Goal: Find specific page/section

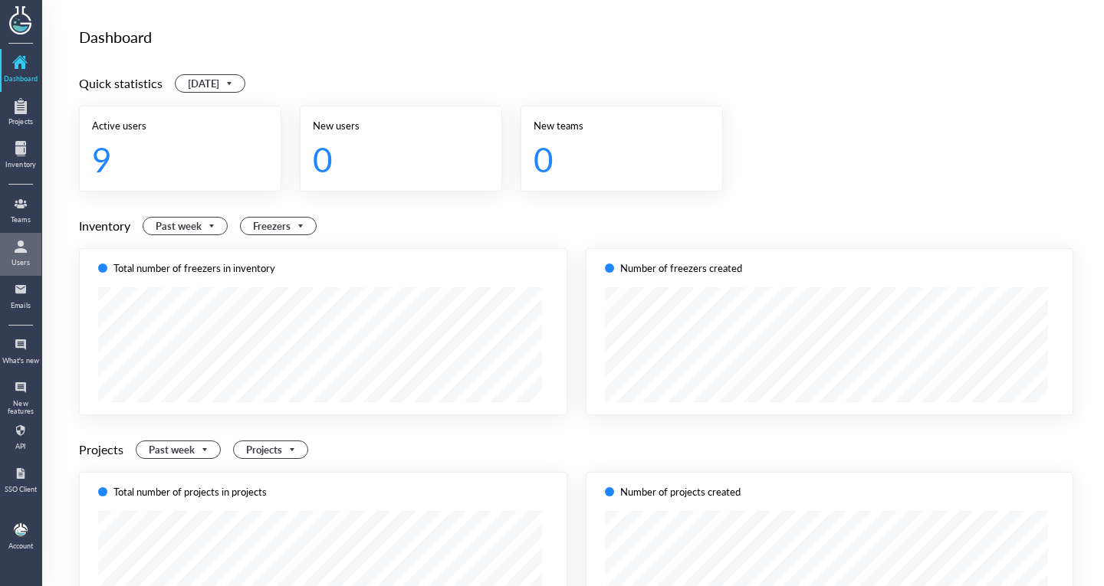
click at [27, 242] on div at bounding box center [20, 247] width 25 height 25
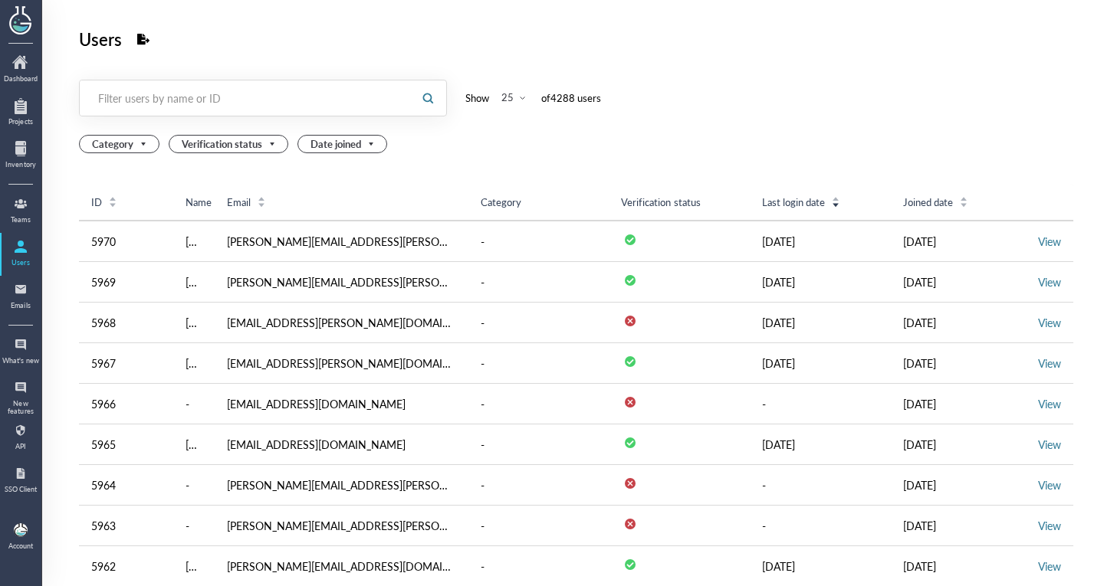
click at [207, 101] on div "Filter users by name or ID" at bounding box center [245, 97] width 295 height 15
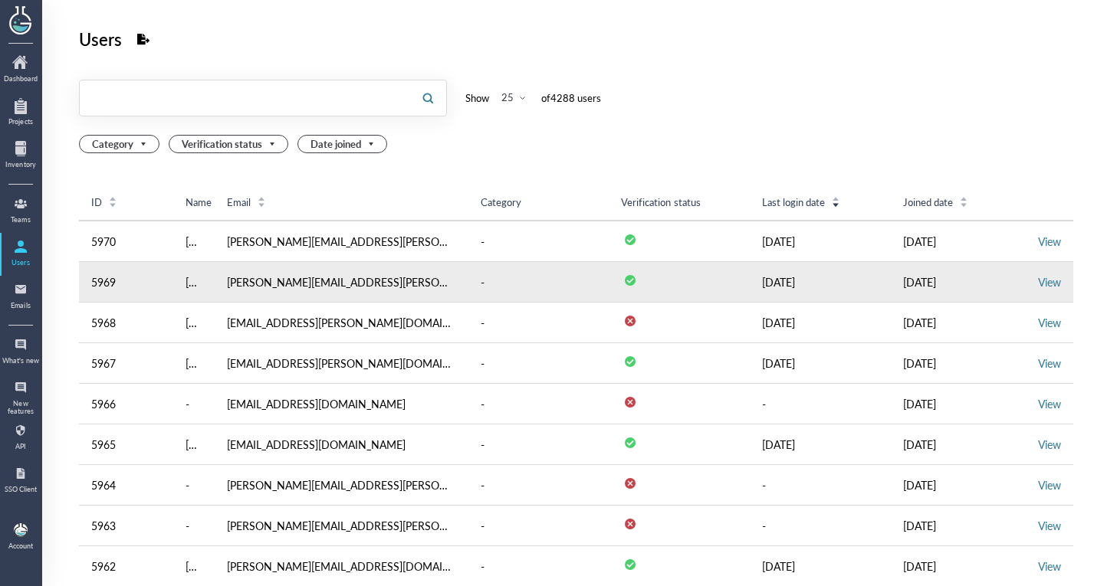
scroll to position [13, 0]
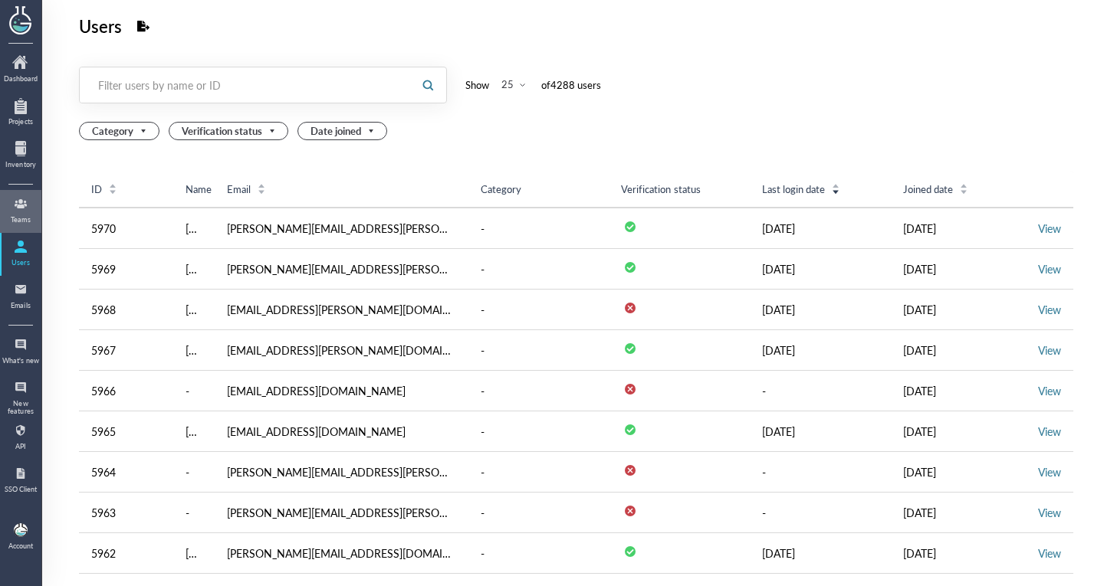
click at [13, 210] on div at bounding box center [20, 204] width 25 height 25
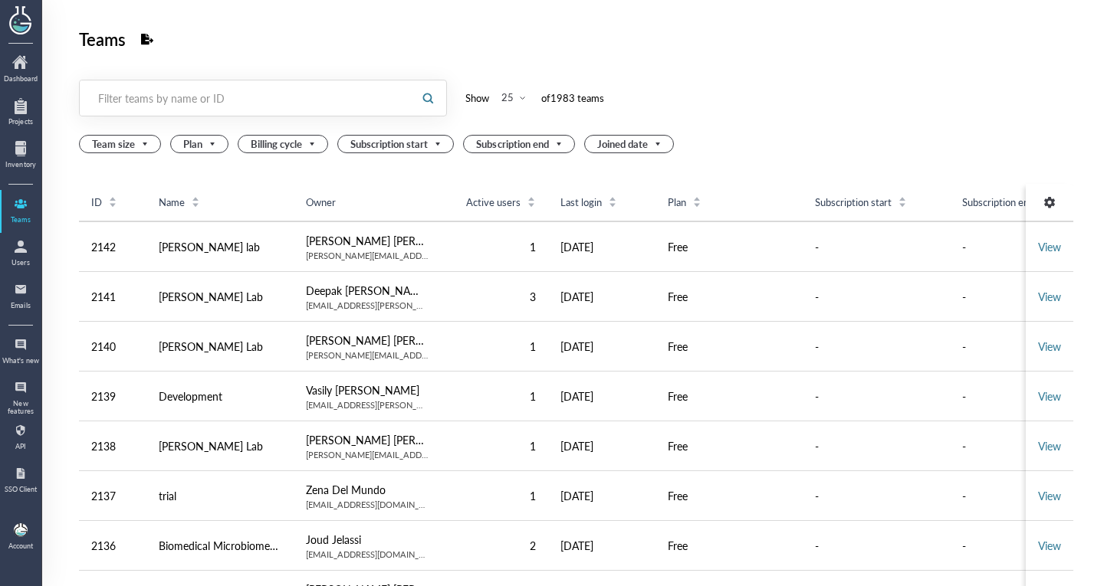
click at [179, 115] on div at bounding box center [245, 97] width 330 height 35
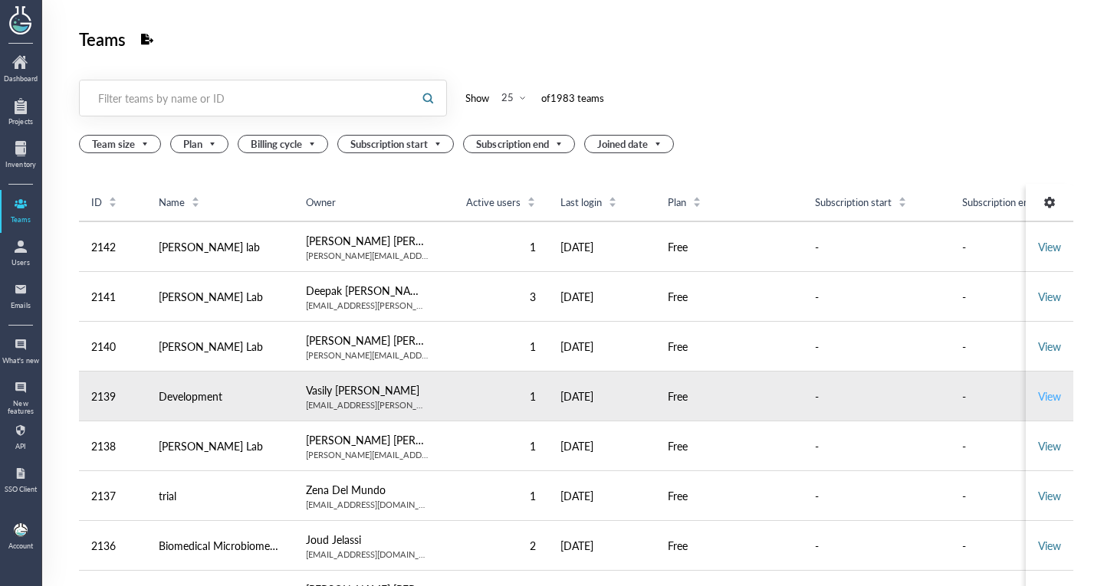
click at [1038, 400] on link "View" at bounding box center [1049, 396] width 23 height 15
